Goal: Navigation & Orientation: Go to known website

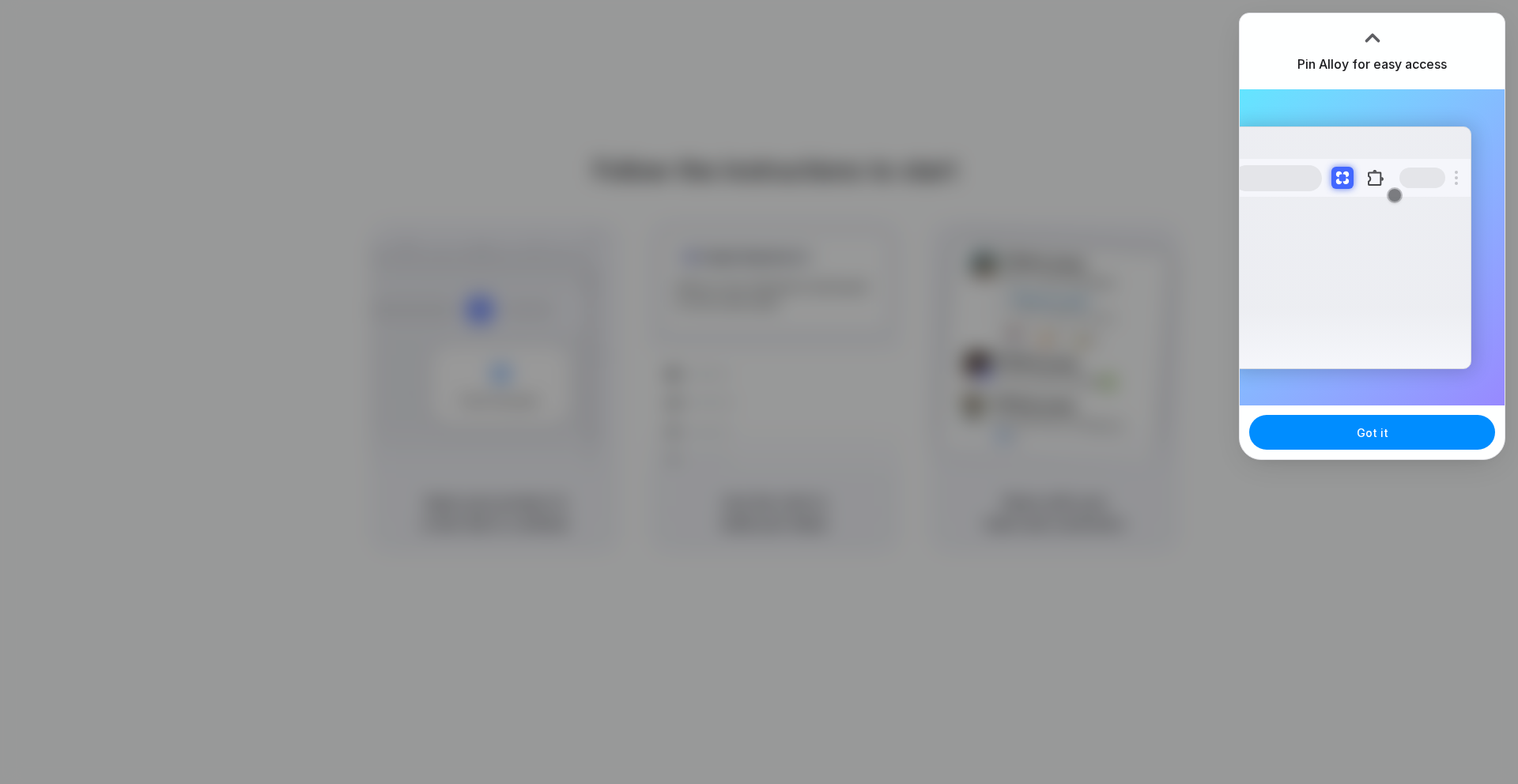
click at [1372, 33] on div at bounding box center [1372, 38] width 24 height 24
